Goal: Find specific page/section: Find specific page/section

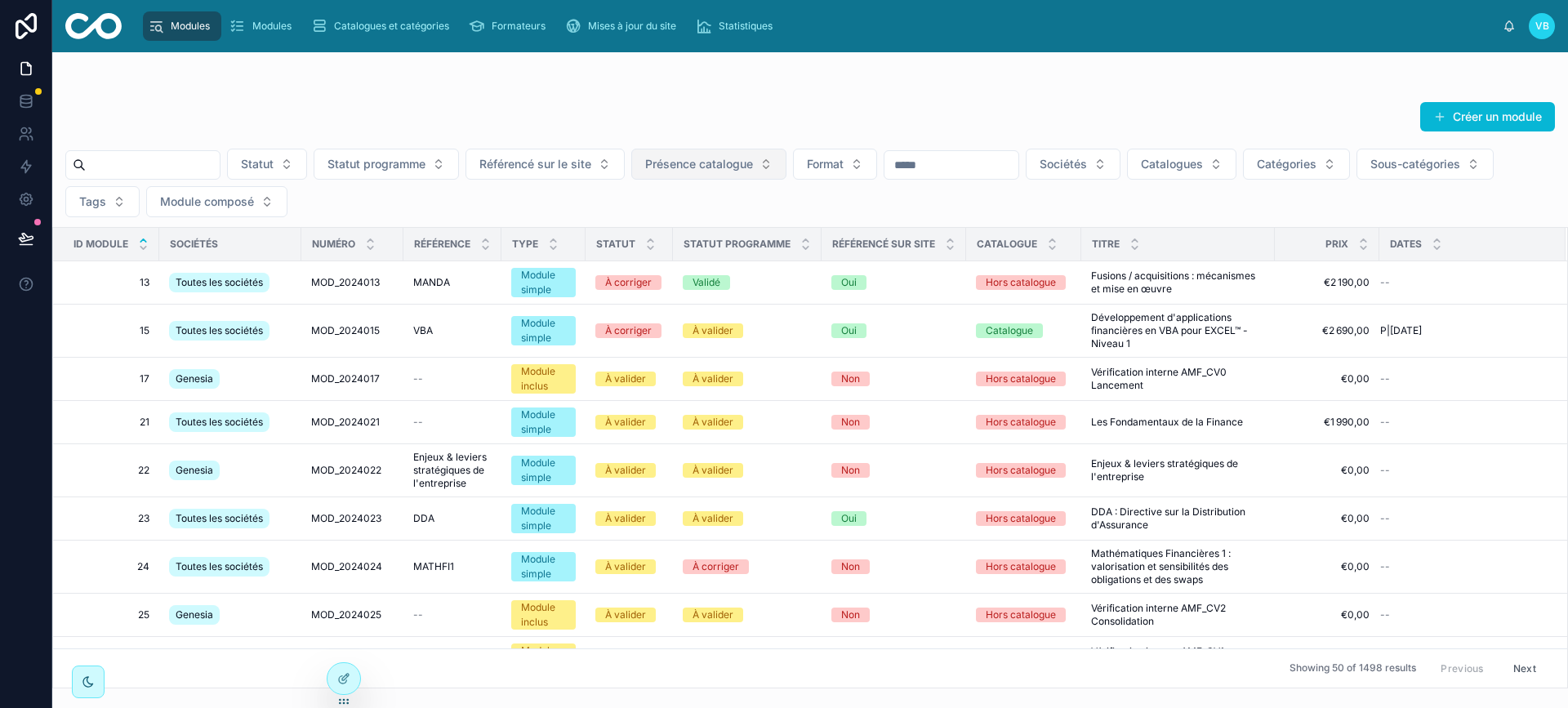
click at [754, 171] on span "Présence catalogue" at bounding box center [698, 163] width 107 height 16
click at [774, 231] on div "Catalogue" at bounding box center [752, 230] width 196 height 26
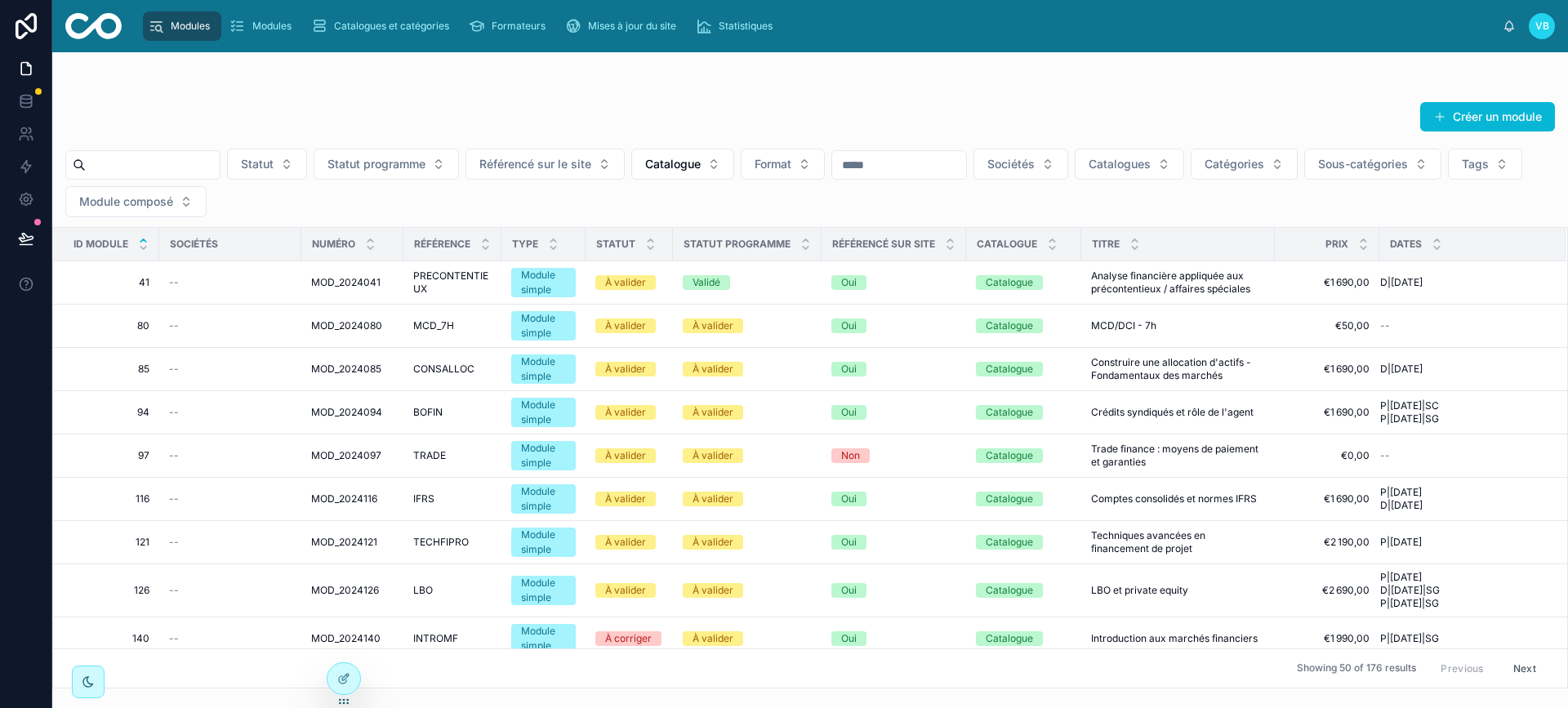
click at [405, 698] on div "Créer un module Statut Statut programme Référencé sur le site Catalogue Format …" at bounding box center [810, 380] width 1516 height 656
drag, startPoint x: 427, startPoint y: 700, endPoint x: 524, endPoint y: 701, distance: 97.0
click at [521, 701] on div "Créer un module Statut Statut programme Référencé sur le site Catalogue Format …" at bounding box center [810, 380] width 1516 height 656
click at [1185, 175] on button "Catalogues" at bounding box center [1129, 164] width 109 height 31
click at [1237, 283] on span "Banque de Financement et d'Investissement" at bounding box center [1204, 282] width 163 height 16
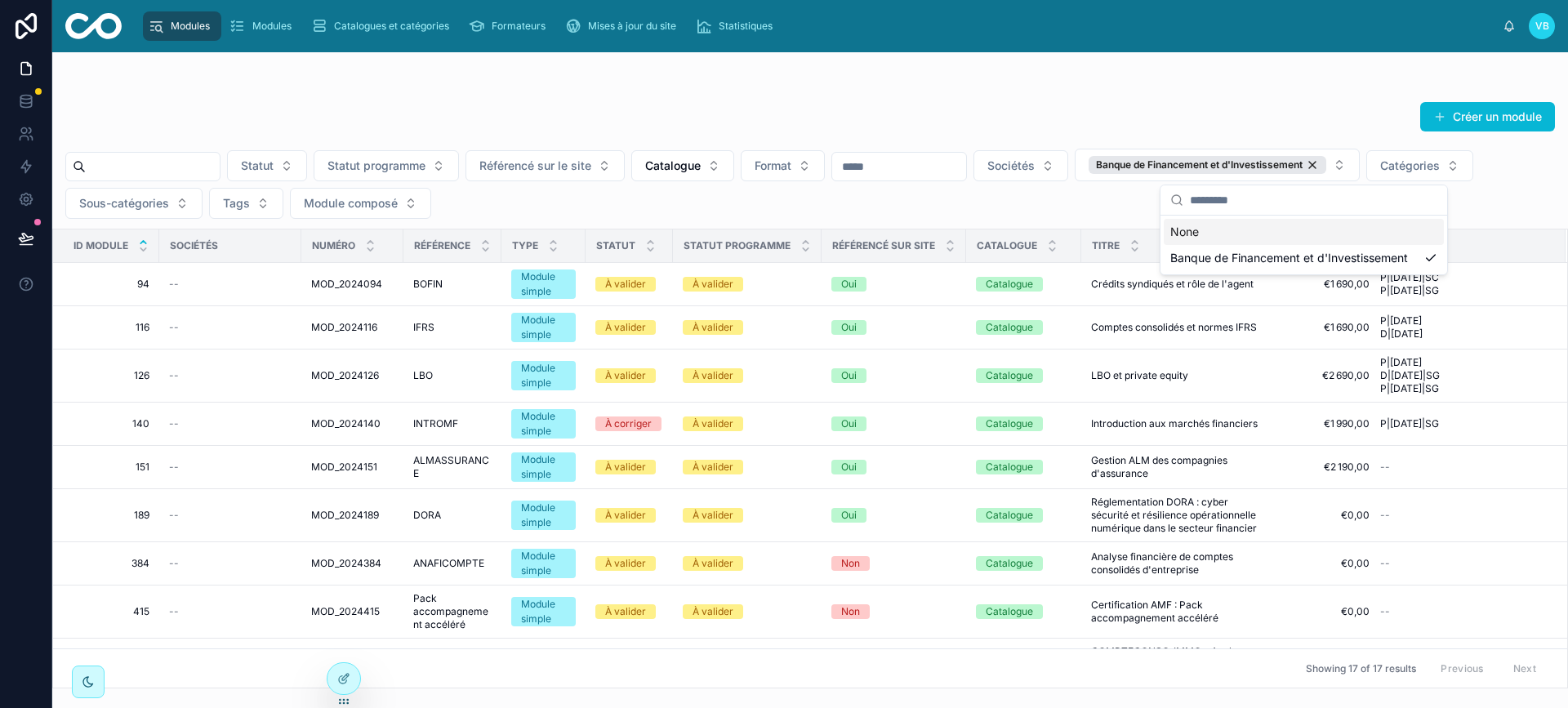
click at [1079, 74] on div "Créer un module Statut Statut programme Référencé sur le site Catalogue Format …" at bounding box center [810, 370] width 1516 height 636
click at [662, 97] on div "Créer un module Statut Statut programme Référencé sur le site Catalogue Format …" at bounding box center [810, 390] width 1516 height 597
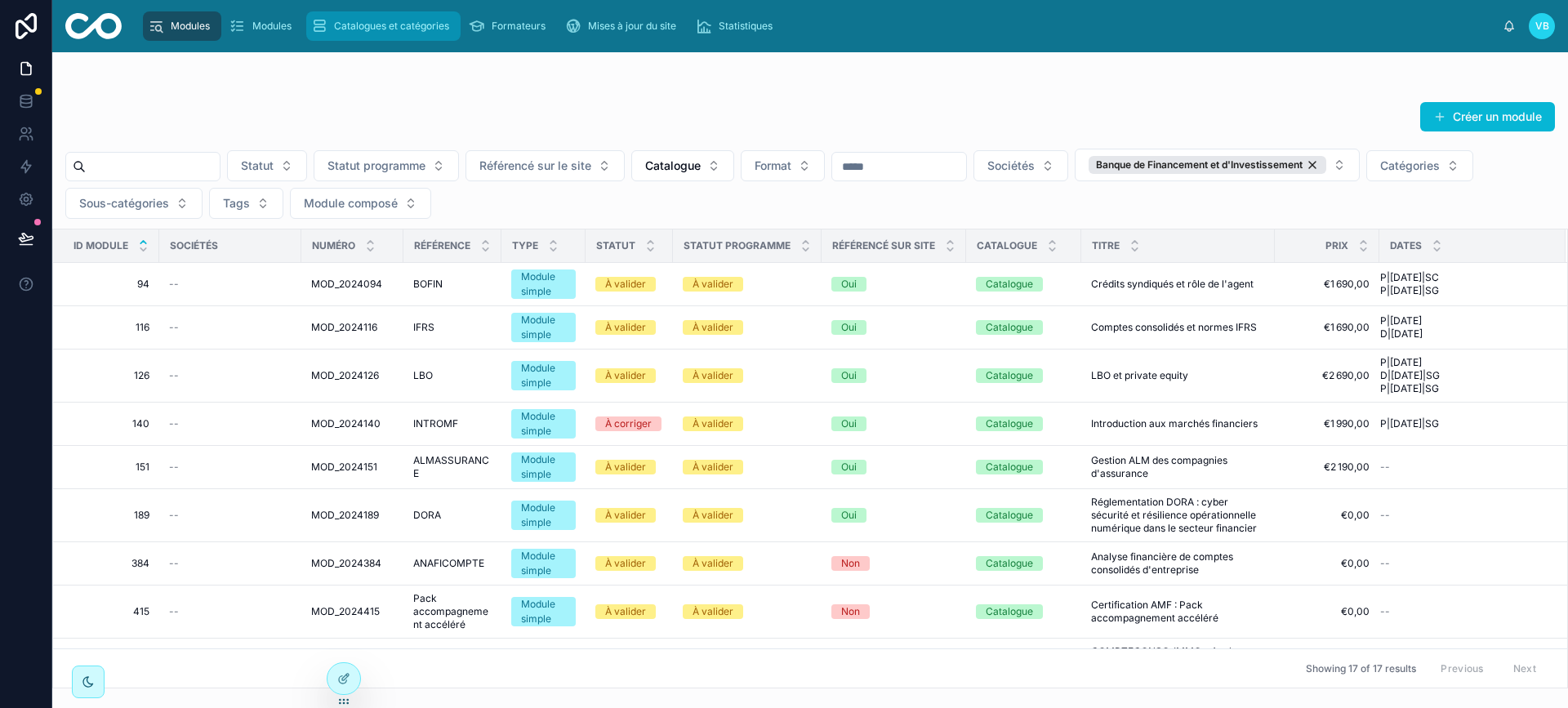
click at [414, 27] on span "Catalogues et catégories" at bounding box center [391, 26] width 115 height 14
